Goal: Find specific page/section: Find specific page/section

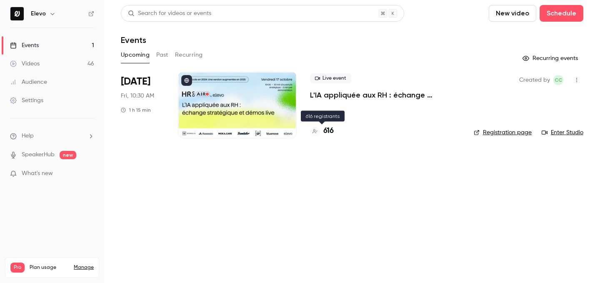
click at [328, 131] on h4 "616" at bounding box center [328, 130] width 10 height 11
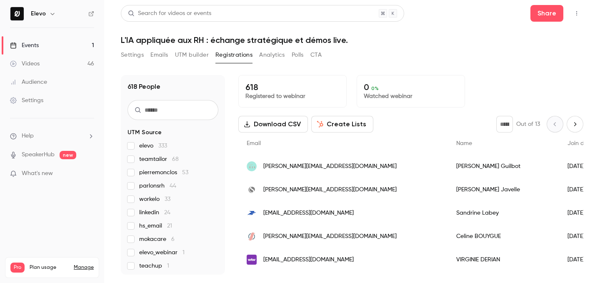
click at [78, 40] on link "Events 1" at bounding box center [52, 45] width 104 height 18
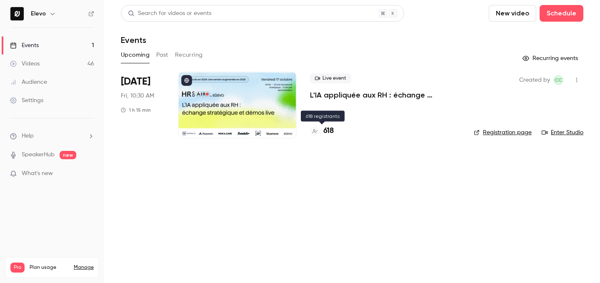
click at [331, 129] on h4 "618" at bounding box center [328, 130] width 10 height 11
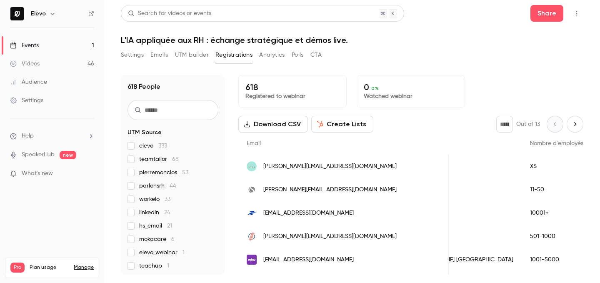
scroll to position [0, 943]
click at [84, 48] on link "Events 1" at bounding box center [52, 45] width 104 height 18
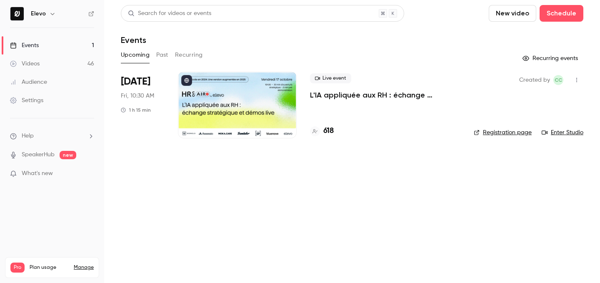
click at [329, 126] on h4 "618" at bounding box center [328, 130] width 10 height 11
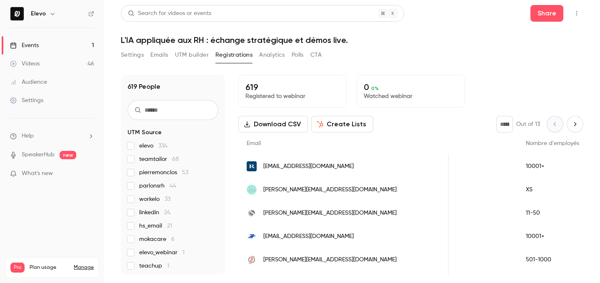
scroll to position [0, 958]
click at [58, 55] on link "Videos 46" at bounding box center [52, 64] width 104 height 18
